Goal: Navigation & Orientation: Go to known website

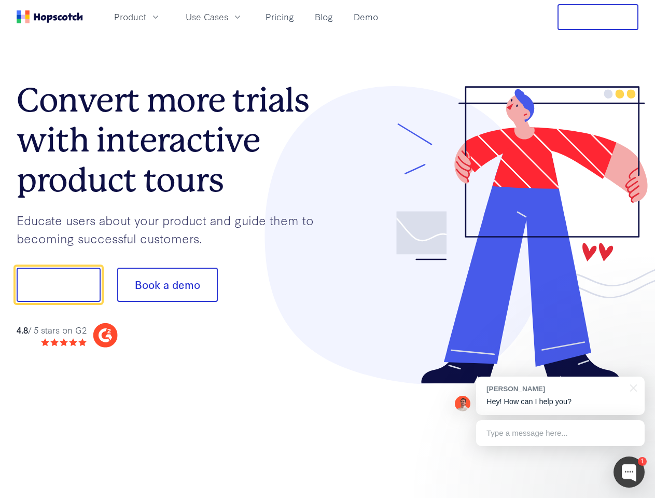
click at [328, 249] on div at bounding box center [483, 235] width 311 height 298
click at [146, 17] on span "Product" at bounding box center [130, 16] width 32 height 13
click at [228, 17] on span "Use Cases" at bounding box center [207, 16] width 43 height 13
click at [598, 17] on button "Free Trial" at bounding box center [598, 17] width 81 height 26
click at [58, 285] on button "Show me!" at bounding box center [59, 285] width 84 height 34
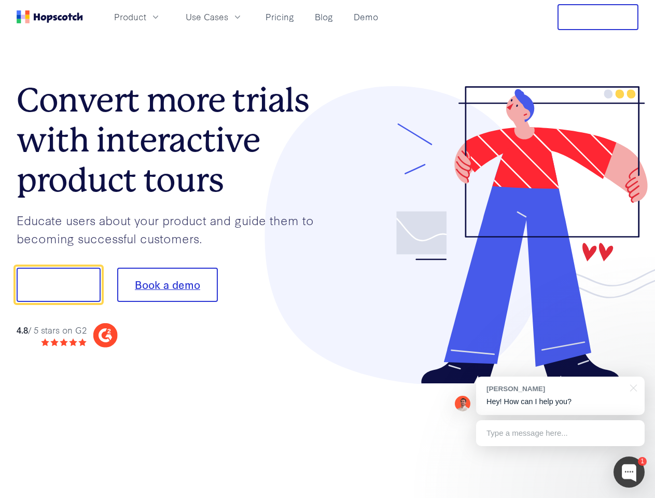
click at [167, 285] on button "Book a demo" at bounding box center [167, 285] width 101 height 34
click at [629, 472] on div at bounding box center [629, 471] width 31 height 31
click at [560, 396] on div "[PERSON_NAME] Hey! How can I help you?" at bounding box center [560, 396] width 169 height 38
click at [632, 387] on div at bounding box center [547, 283] width 195 height 346
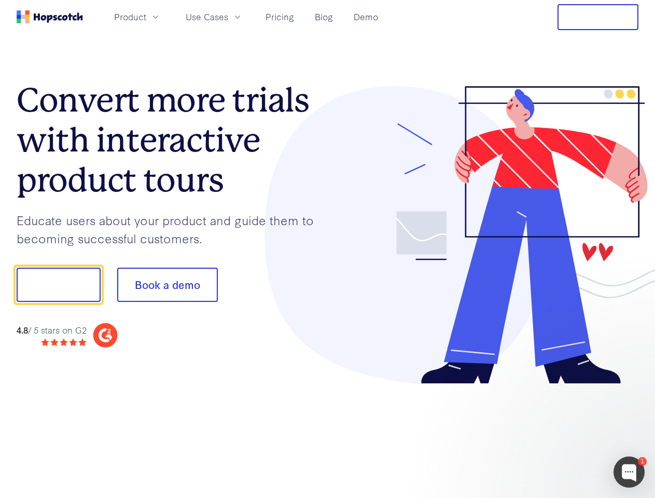
click at [560, 433] on div at bounding box center [547, 353] width 195 height 207
